Goal: Task Accomplishment & Management: Manage account settings

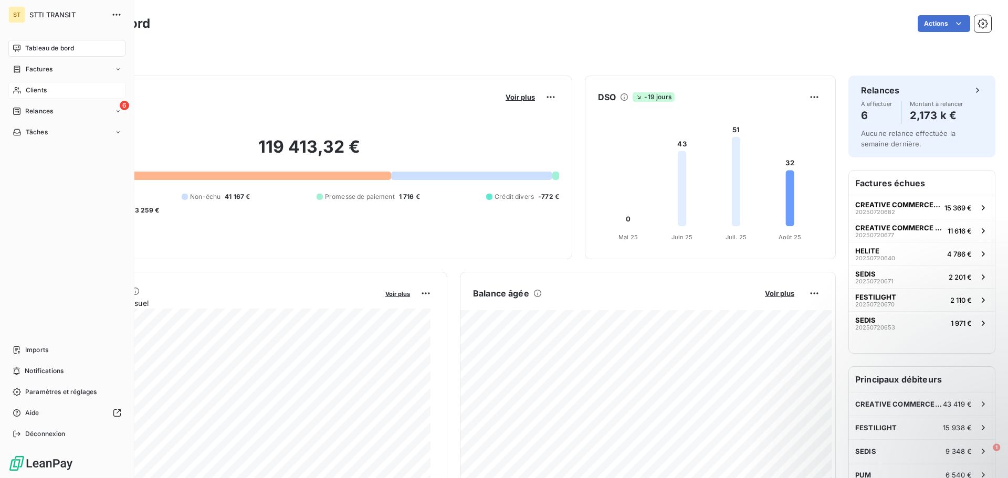
click at [54, 93] on div "Clients" at bounding box center [66, 90] width 117 height 17
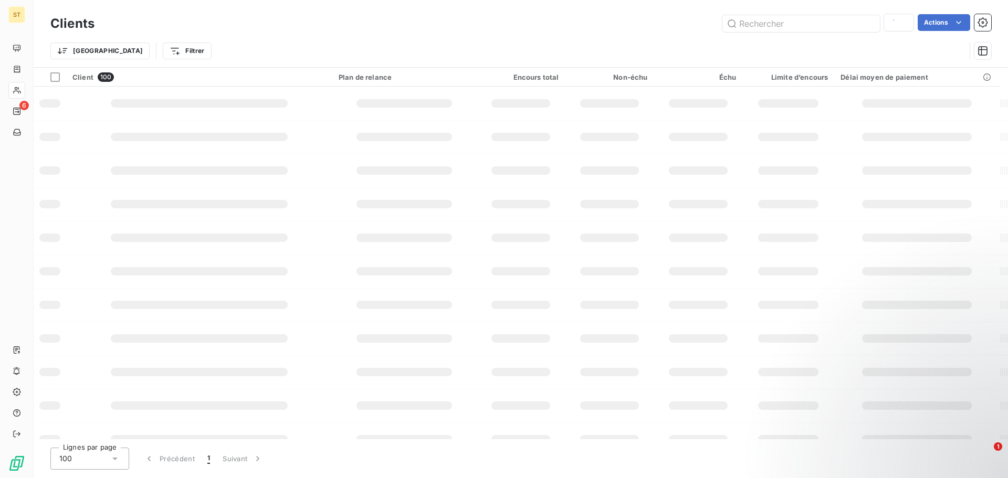
type input "SEA"
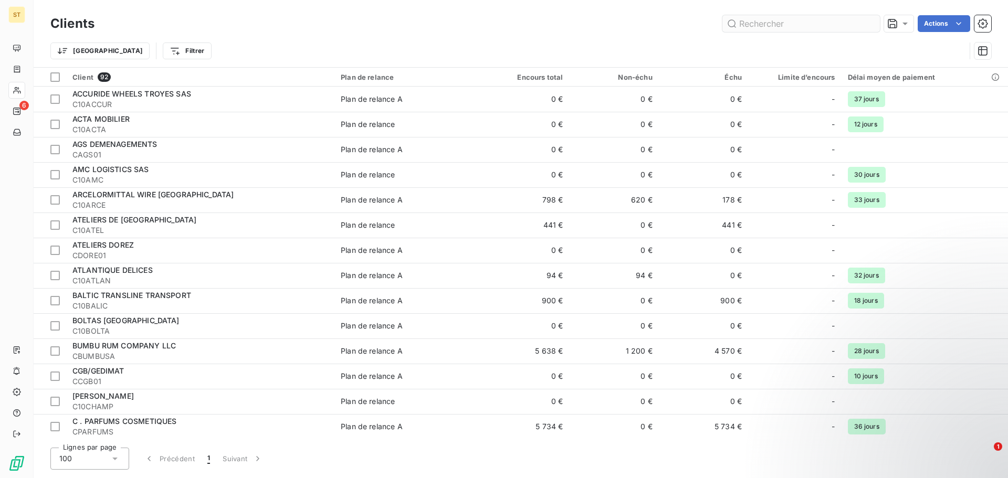
click at [753, 24] on input "text" at bounding box center [800, 23] width 157 height 17
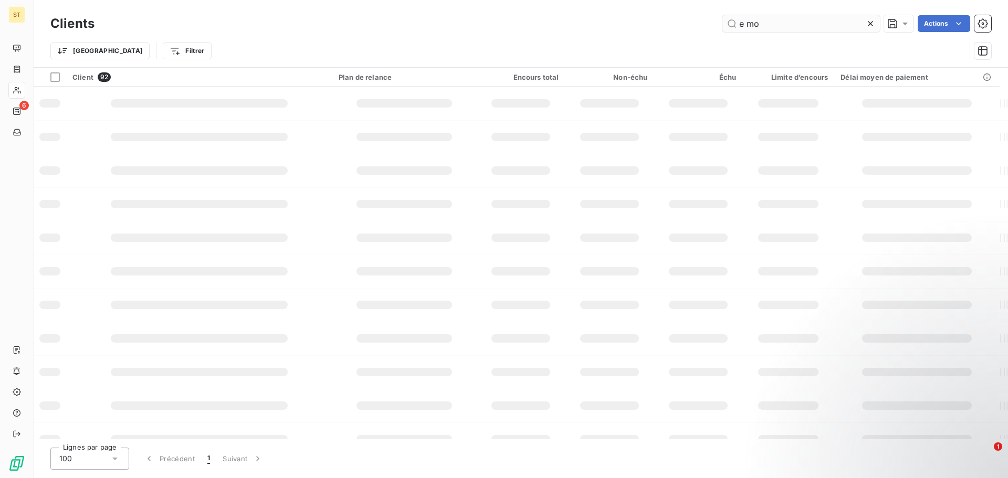
type input "e mo"
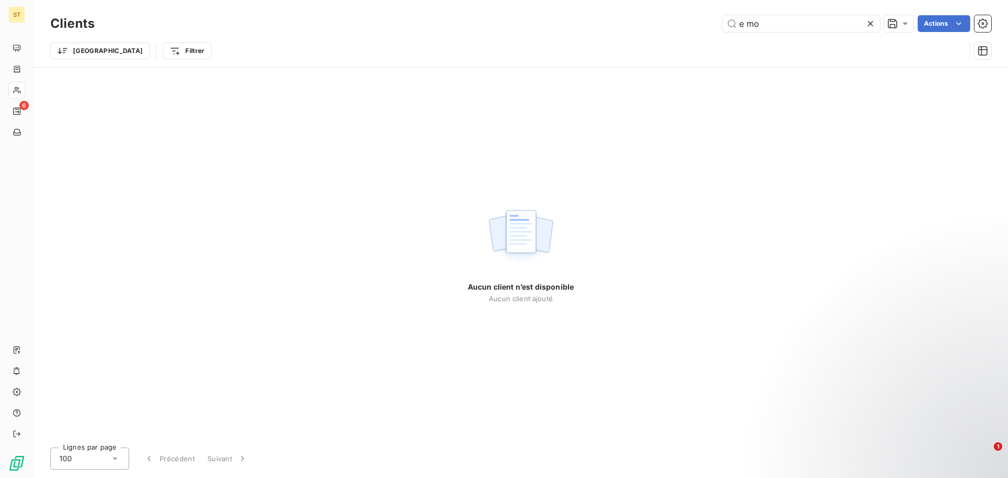
click at [873, 22] on icon at bounding box center [870, 23] width 10 height 10
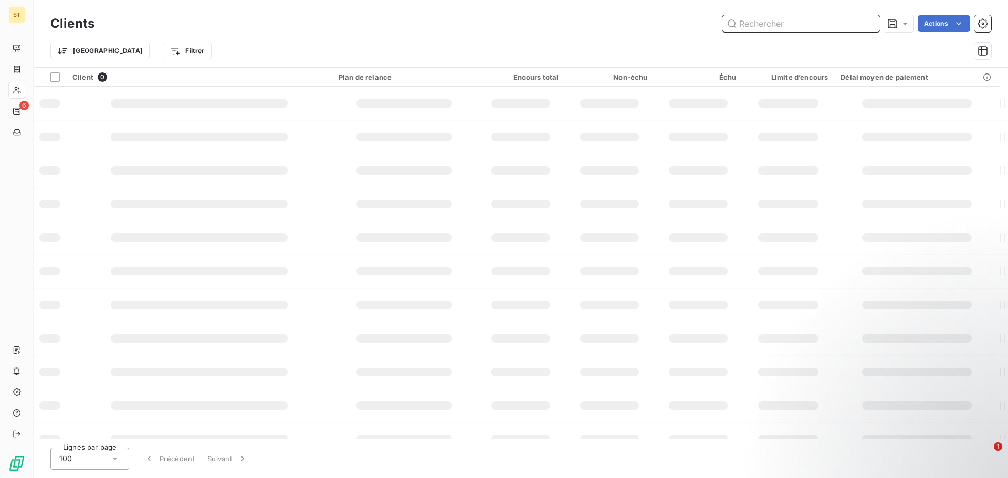
click at [833, 22] on input "text" at bounding box center [800, 23] width 157 height 17
type input "moto"
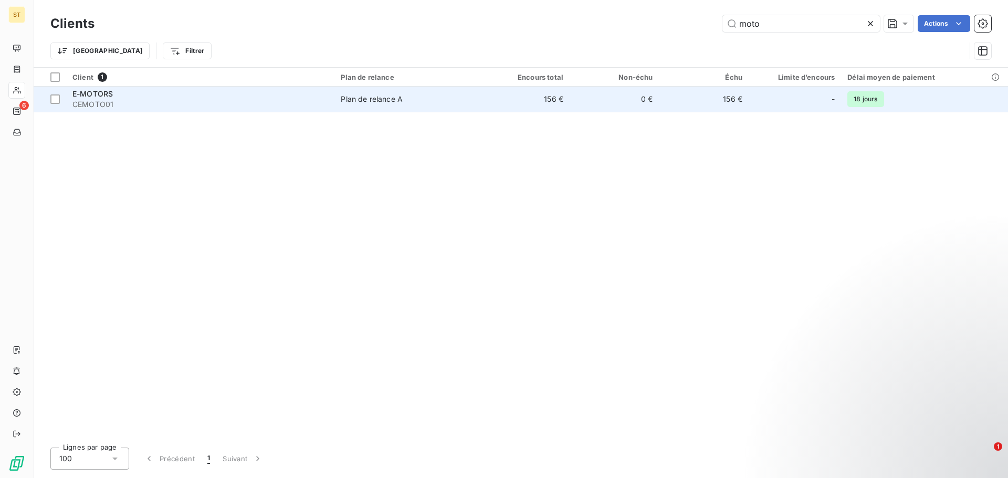
click at [152, 93] on div "E-MOTORS" at bounding box center [200, 94] width 256 height 10
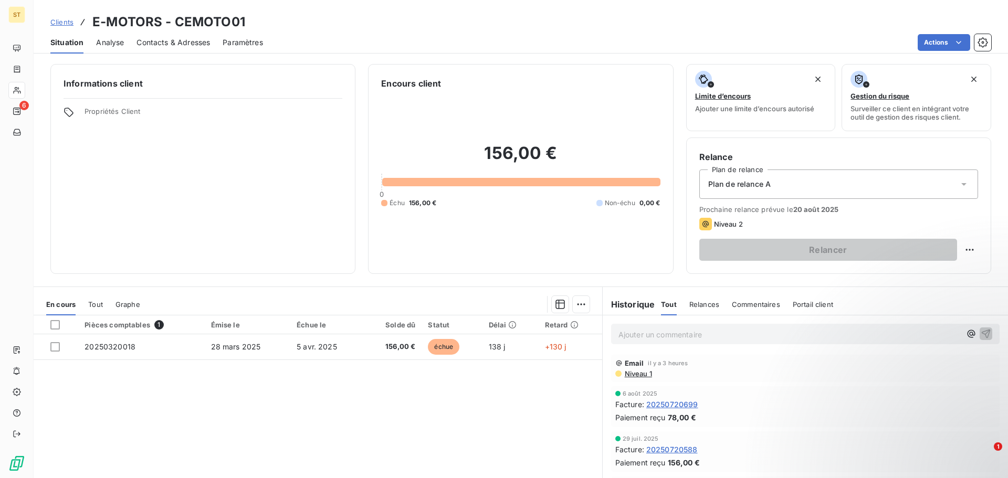
click at [145, 40] on span "Contacts & Adresses" at bounding box center [172, 42] width 73 height 10
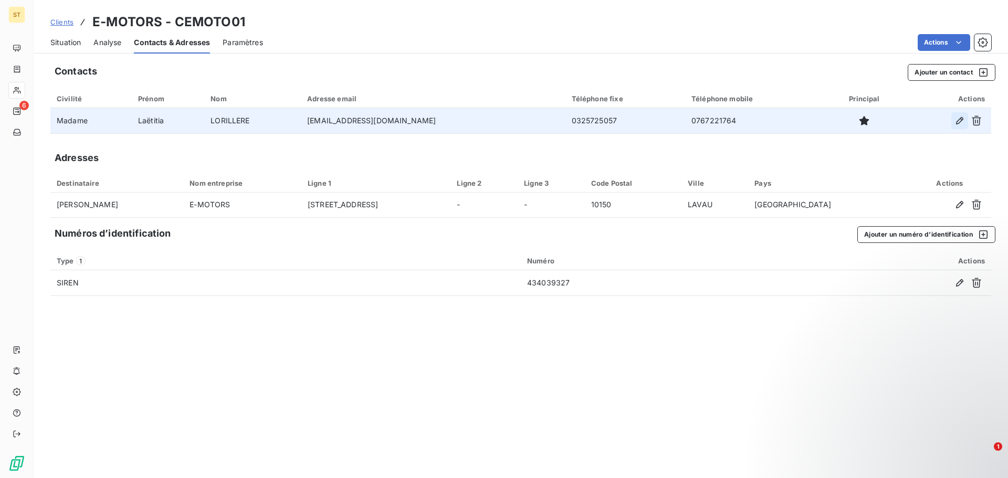
click at [961, 121] on icon "button" at bounding box center [959, 120] width 7 height 7
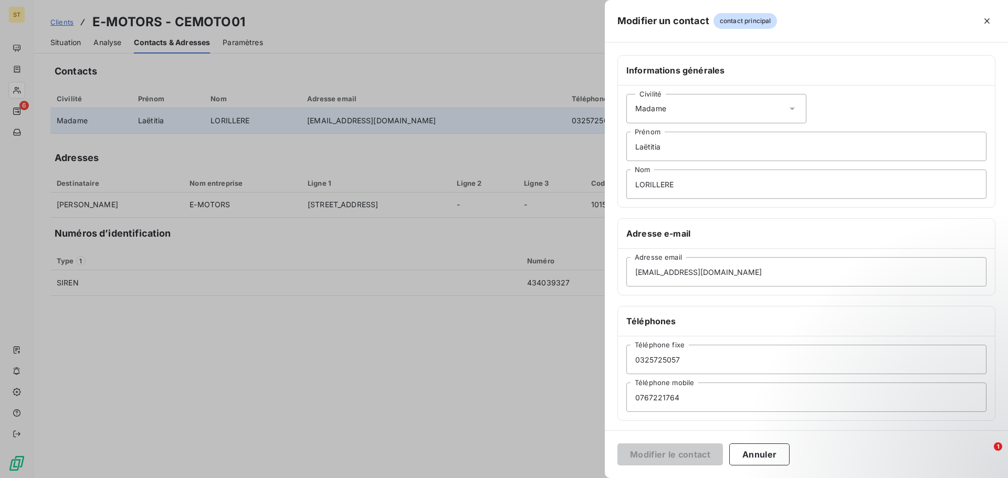
click at [685, 107] on div "Civilité Madame" at bounding box center [716, 108] width 180 height 29
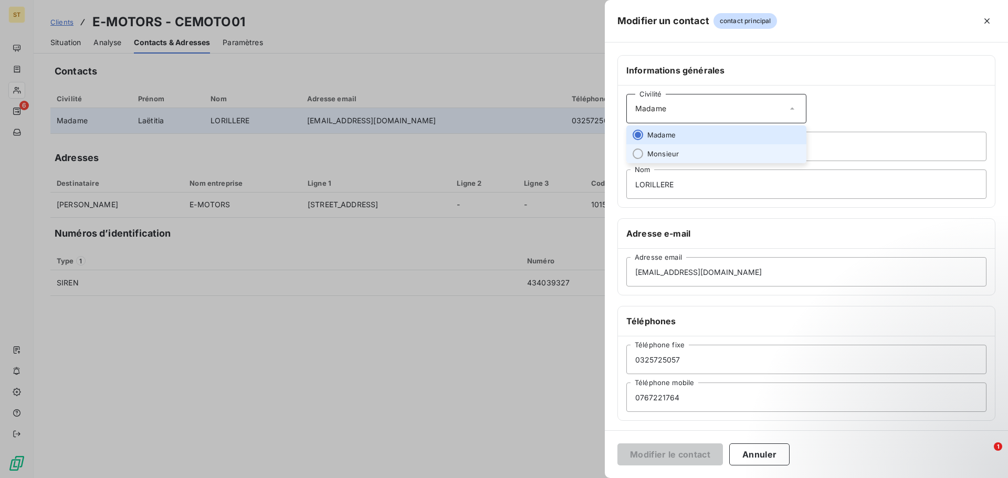
click at [666, 156] on span "Monsieur" at bounding box center [662, 154] width 31 height 10
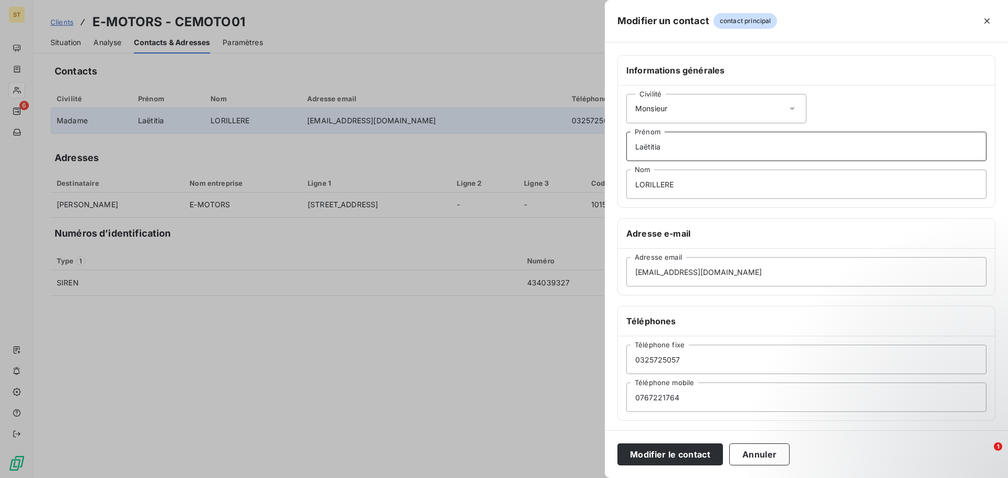
click at [696, 143] on input "Laëtitia" at bounding box center [806, 146] width 360 height 29
click at [434, 478] on div "Modifier un contact contact principal Informations générales Civilité Monsieur …" at bounding box center [504, 478] width 1008 height 0
type input "[PERSON_NAME]"
type input "LHUILLIER"
drag, startPoint x: 784, startPoint y: 269, endPoint x: 529, endPoint y: 276, distance: 255.8
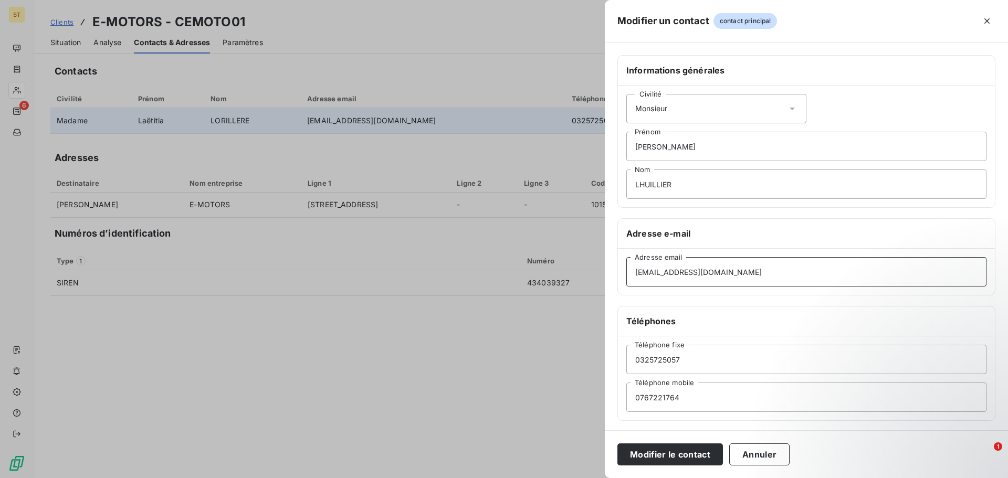
click at [516, 478] on div "Modifier un contact contact principal Informations générales Civilité Monsieur …" at bounding box center [504, 478] width 1008 height 0
paste input "facture"
type input "[EMAIL_ADDRESS][DOMAIN_NAME]"
type input "0325707254"
type input "0767133037"
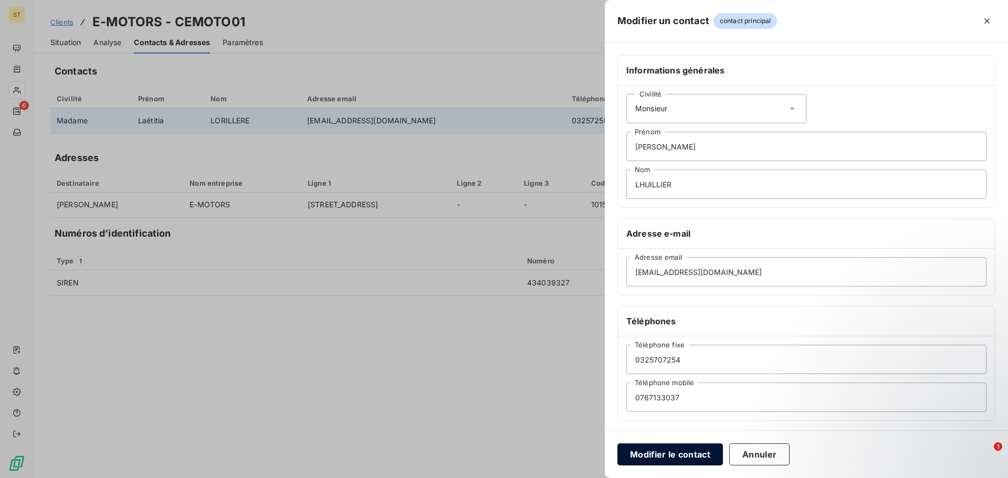
click at [660, 457] on button "Modifier le contact" at bounding box center [670, 455] width 106 height 22
